Goal: Task Accomplishment & Management: Manage account settings

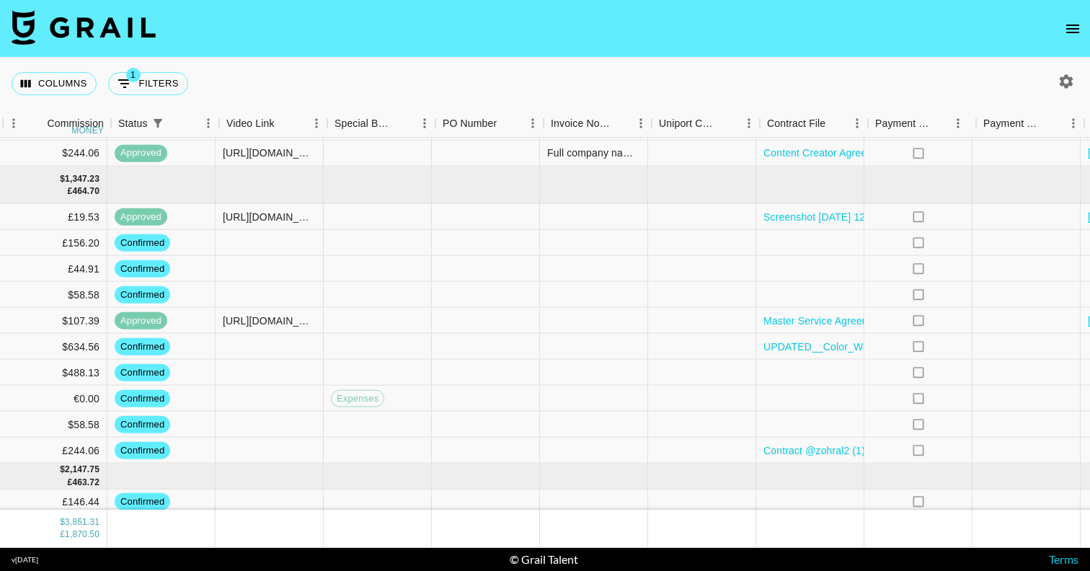
scroll to position [230, 1241]
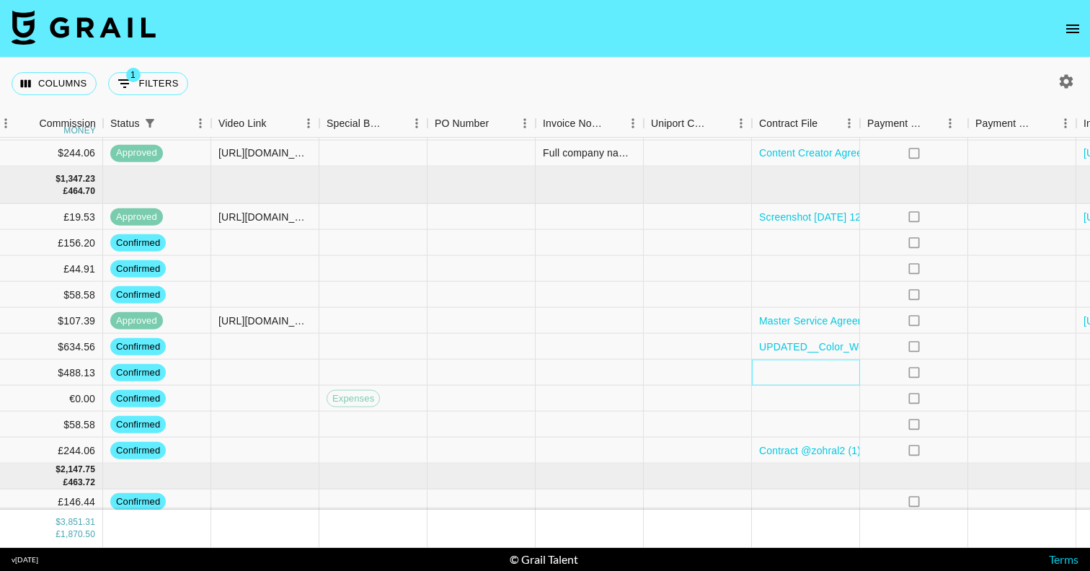
click at [811, 373] on div at bounding box center [806, 373] width 108 height 26
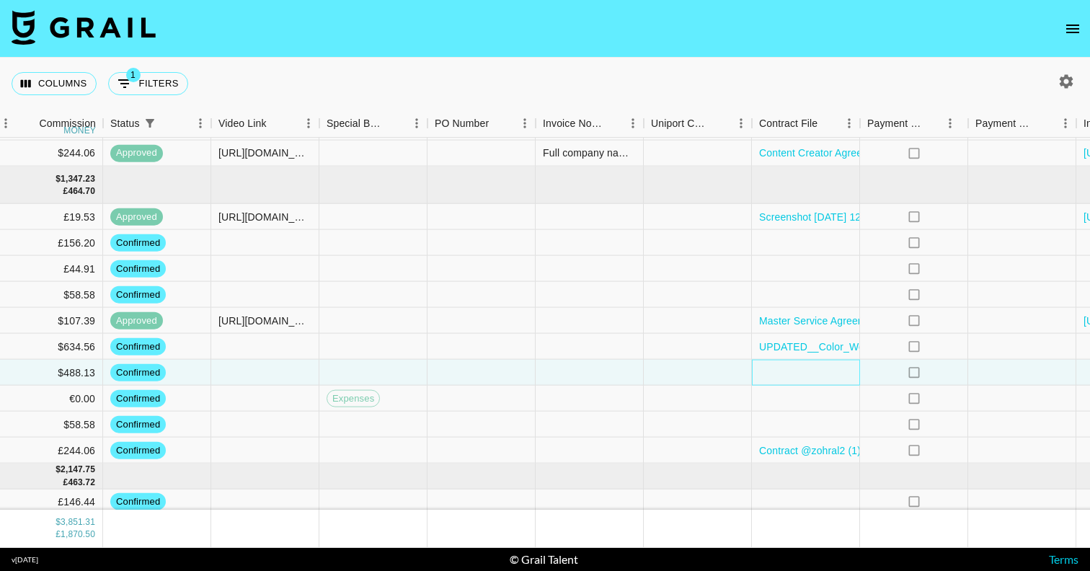
click at [811, 373] on div at bounding box center [806, 373] width 108 height 26
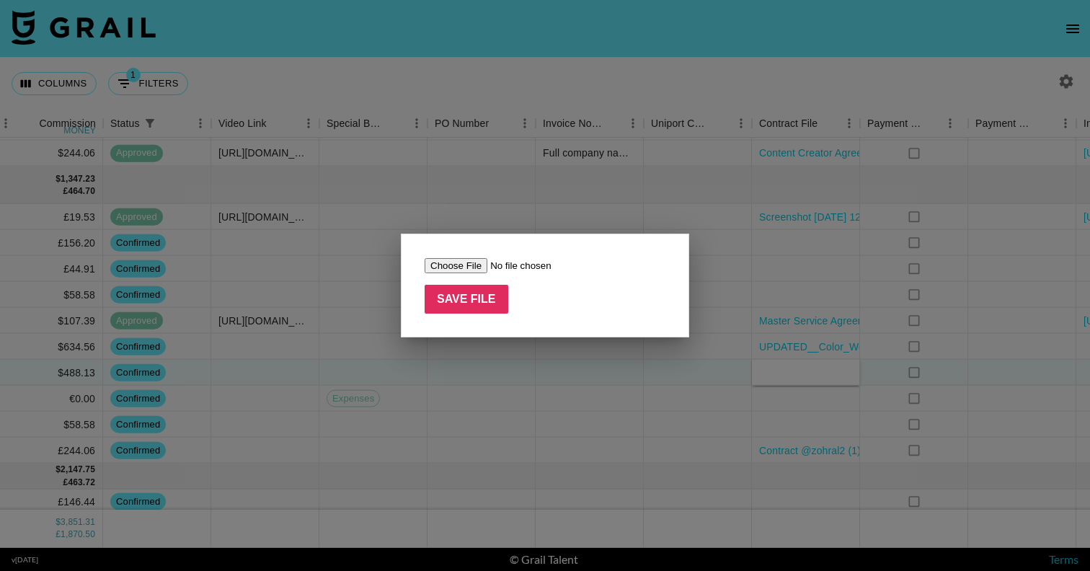
click at [466, 264] on input "file" at bounding box center [516, 265] width 182 height 15
type input "C:\fakepath\@valentinavidartes x Yepoda _ Influencer Agreement.pdf"
click at [470, 301] on input "Save File" at bounding box center [467, 299] width 84 height 29
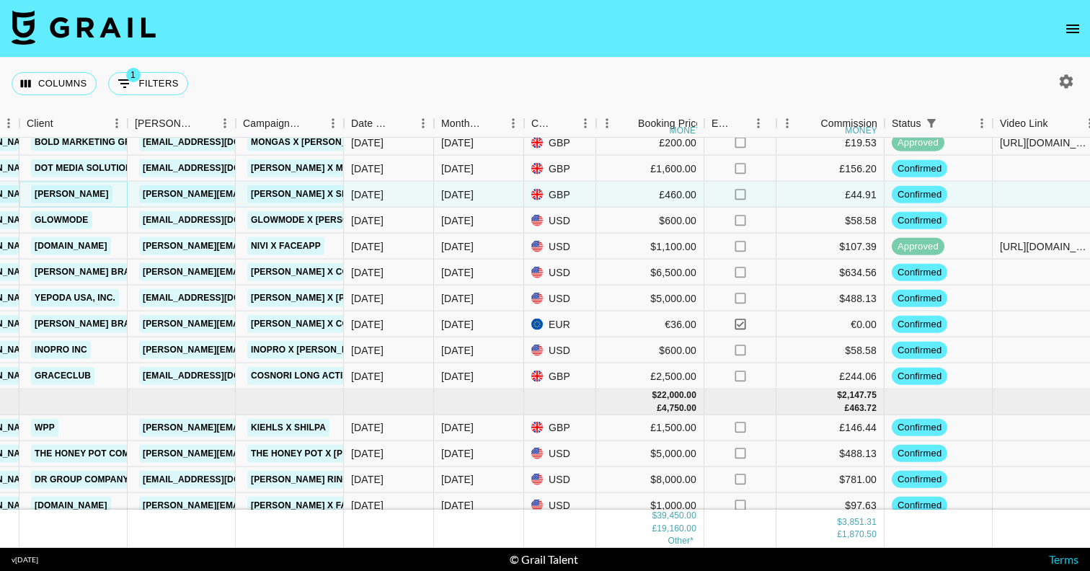
scroll to position [315, 461]
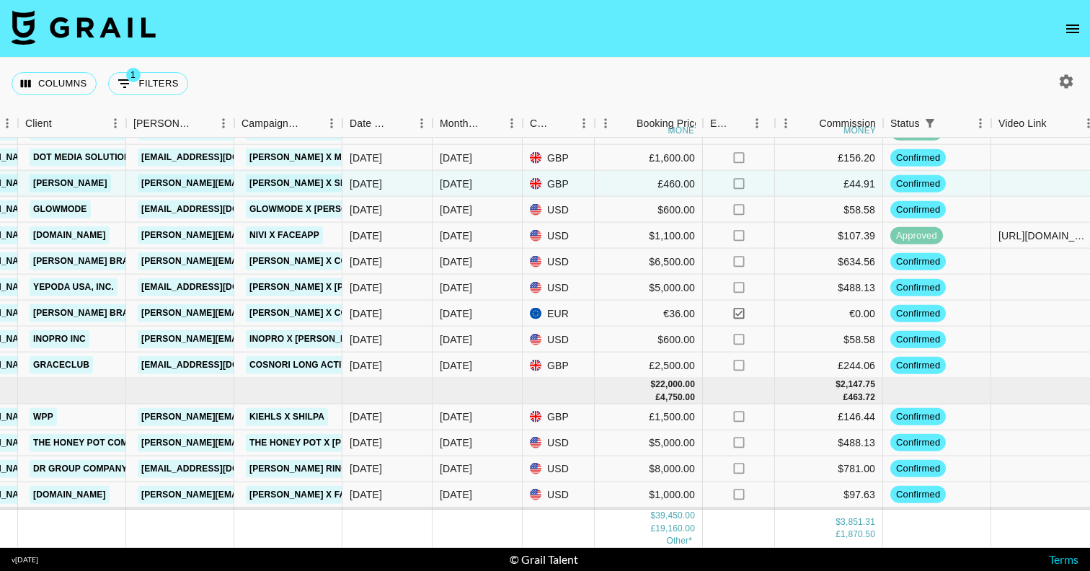
click at [1078, 22] on icon "open drawer" at bounding box center [1072, 28] width 17 height 17
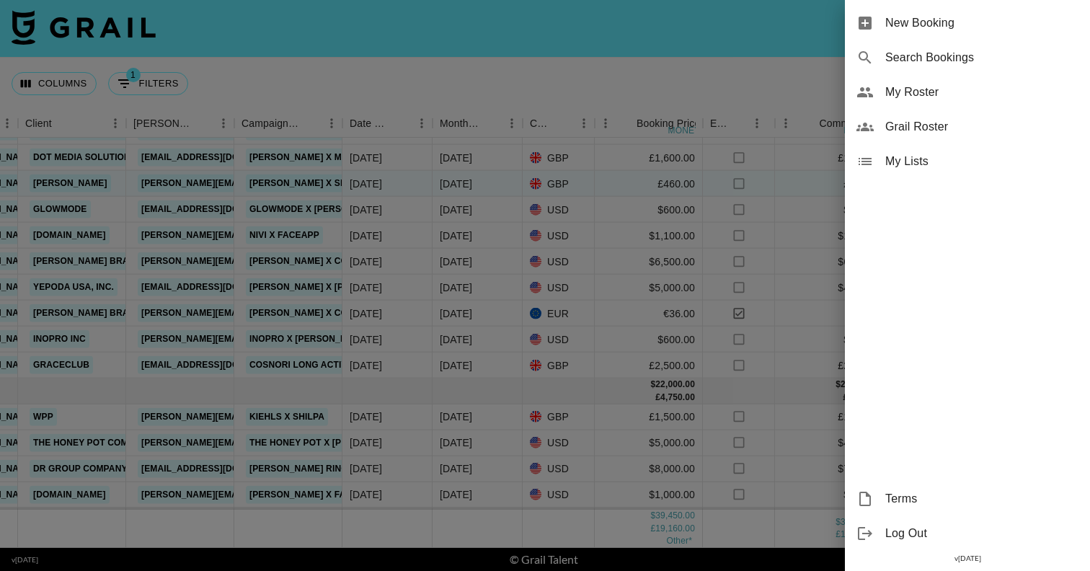
click at [918, 93] on span "My Roster" at bounding box center [981, 92] width 193 height 17
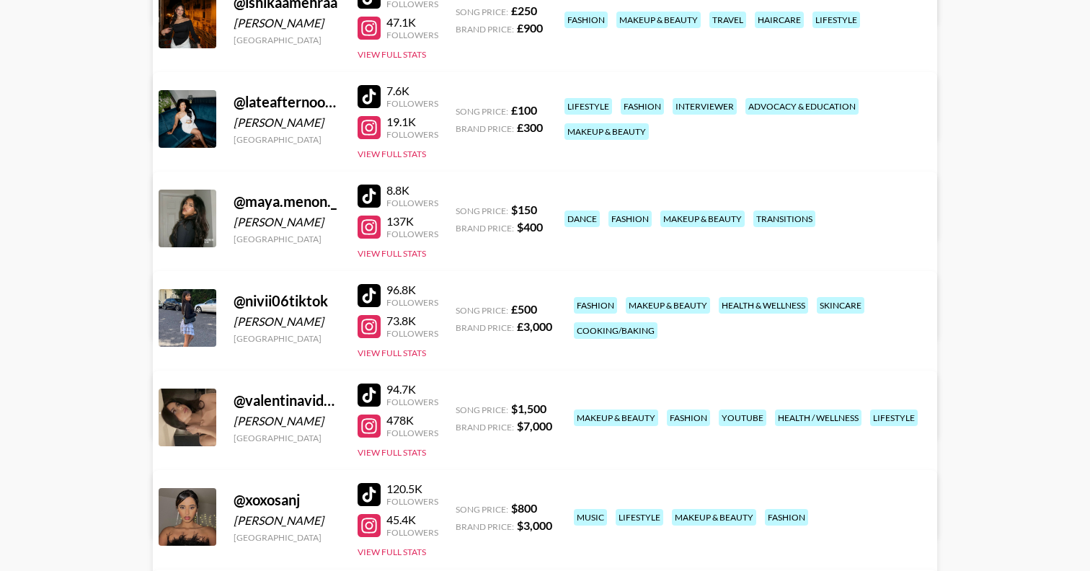
scroll to position [528, 0]
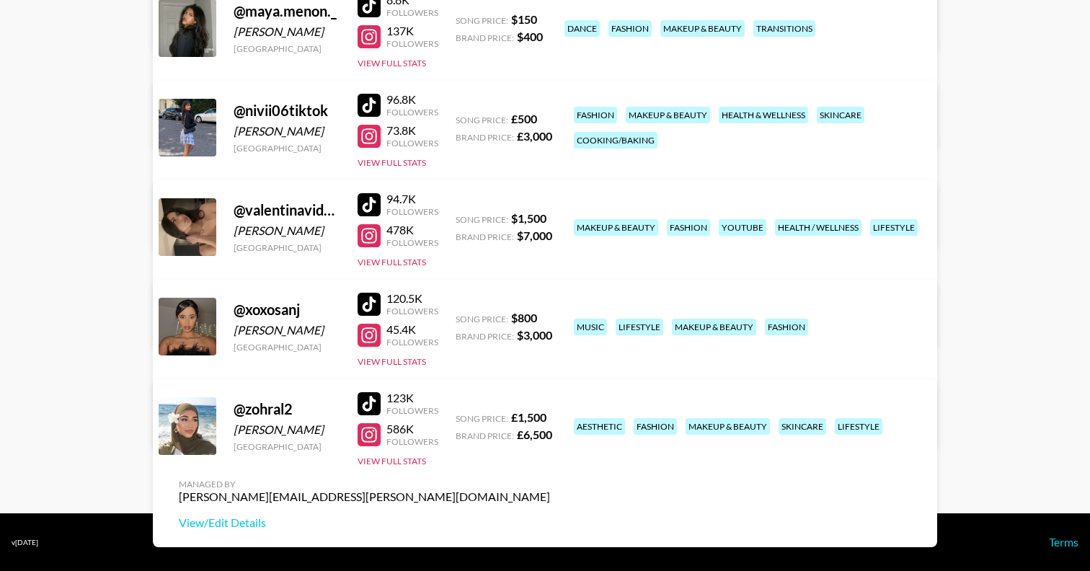
click at [550, 416] on link "View/Edit Details" at bounding box center [364, 423] width 371 height 14
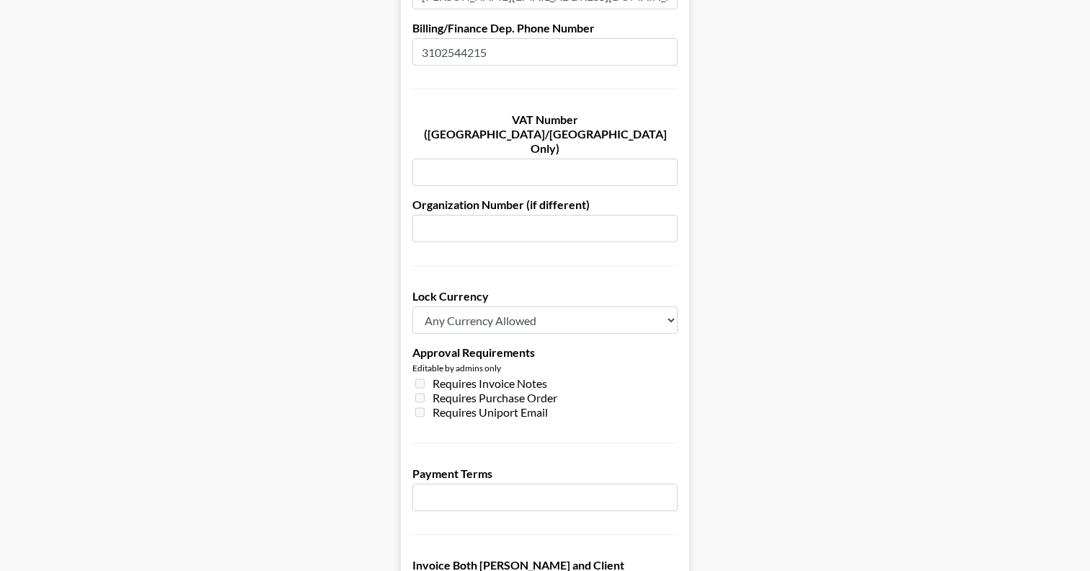
scroll to position [1080, 0]
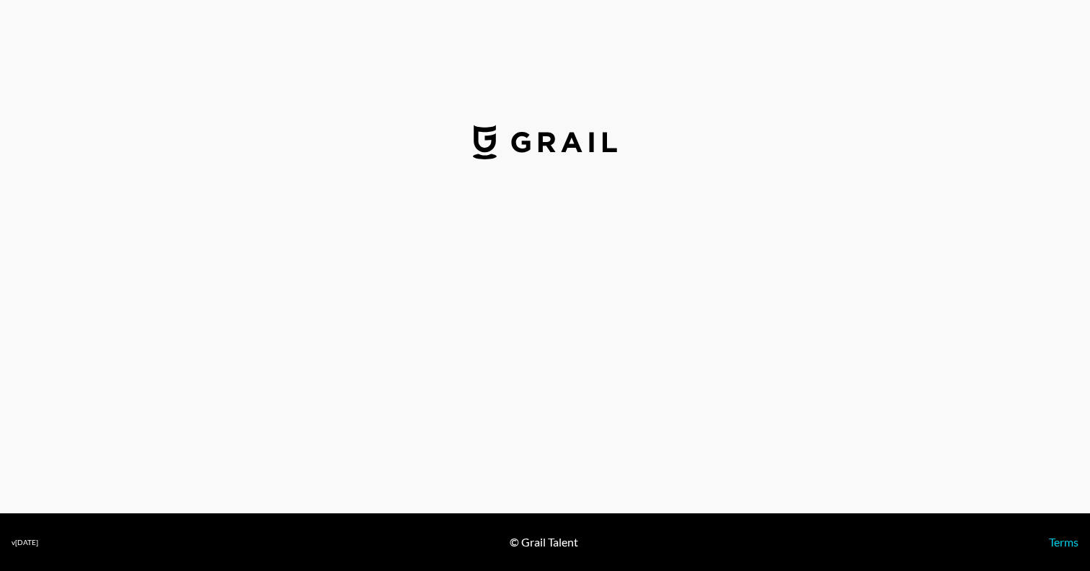
select select "USD"
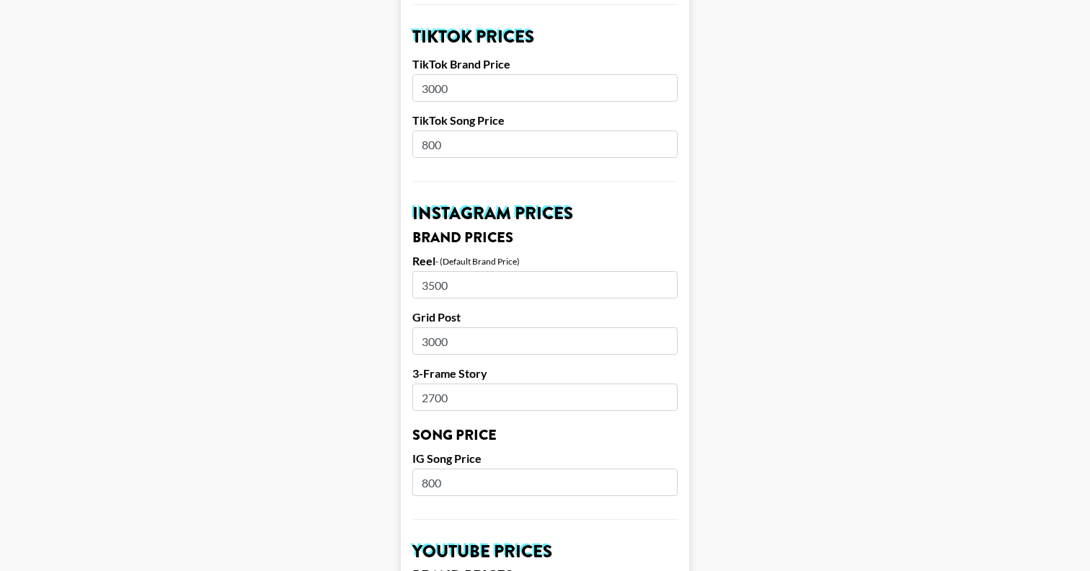
scroll to position [528, 0]
